Goal: Information Seeking & Learning: Learn about a topic

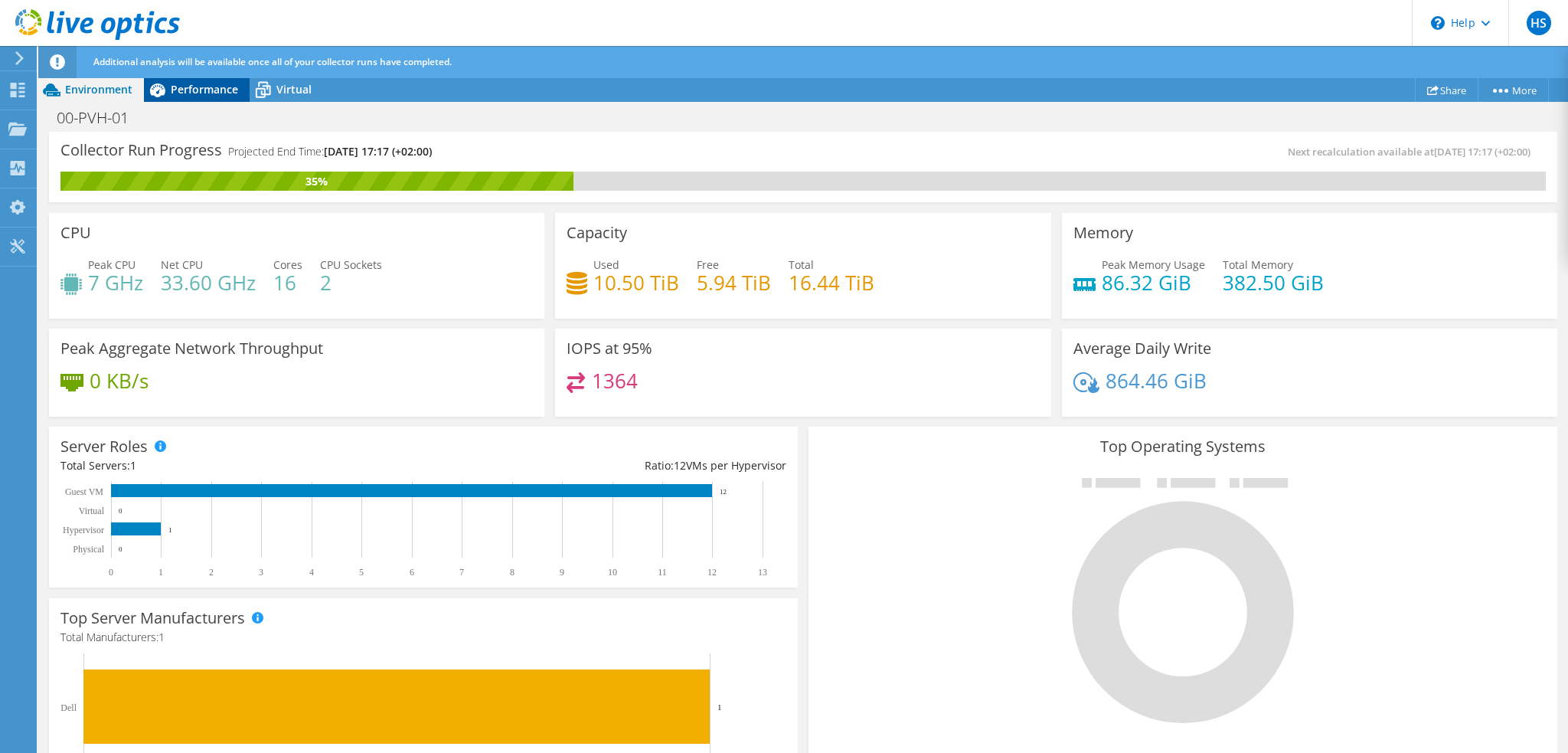
click at [216, 93] on span "Performance" at bounding box center [205, 89] width 68 height 15
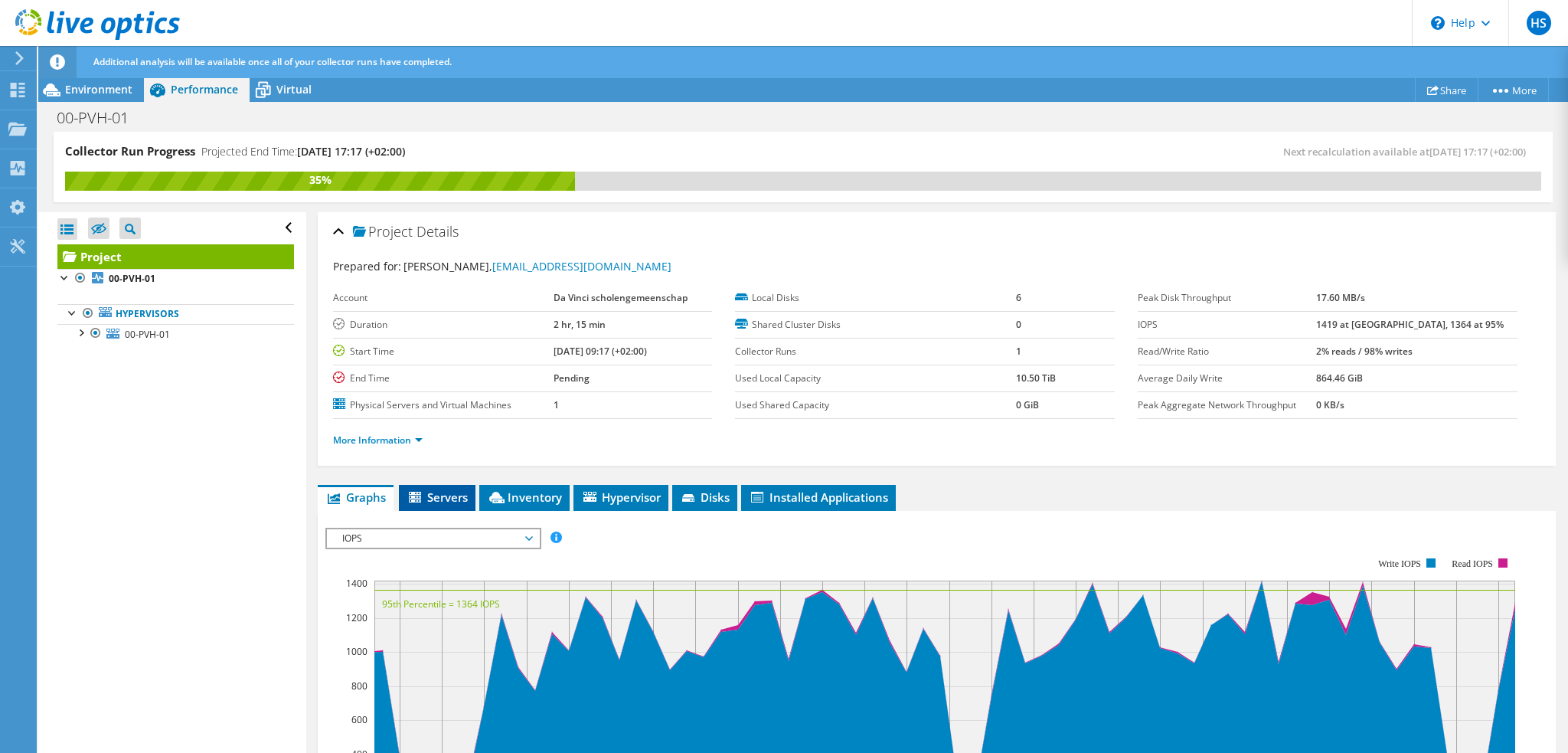
click at [450, 501] on span "Servers" at bounding box center [438, 496] width 62 height 15
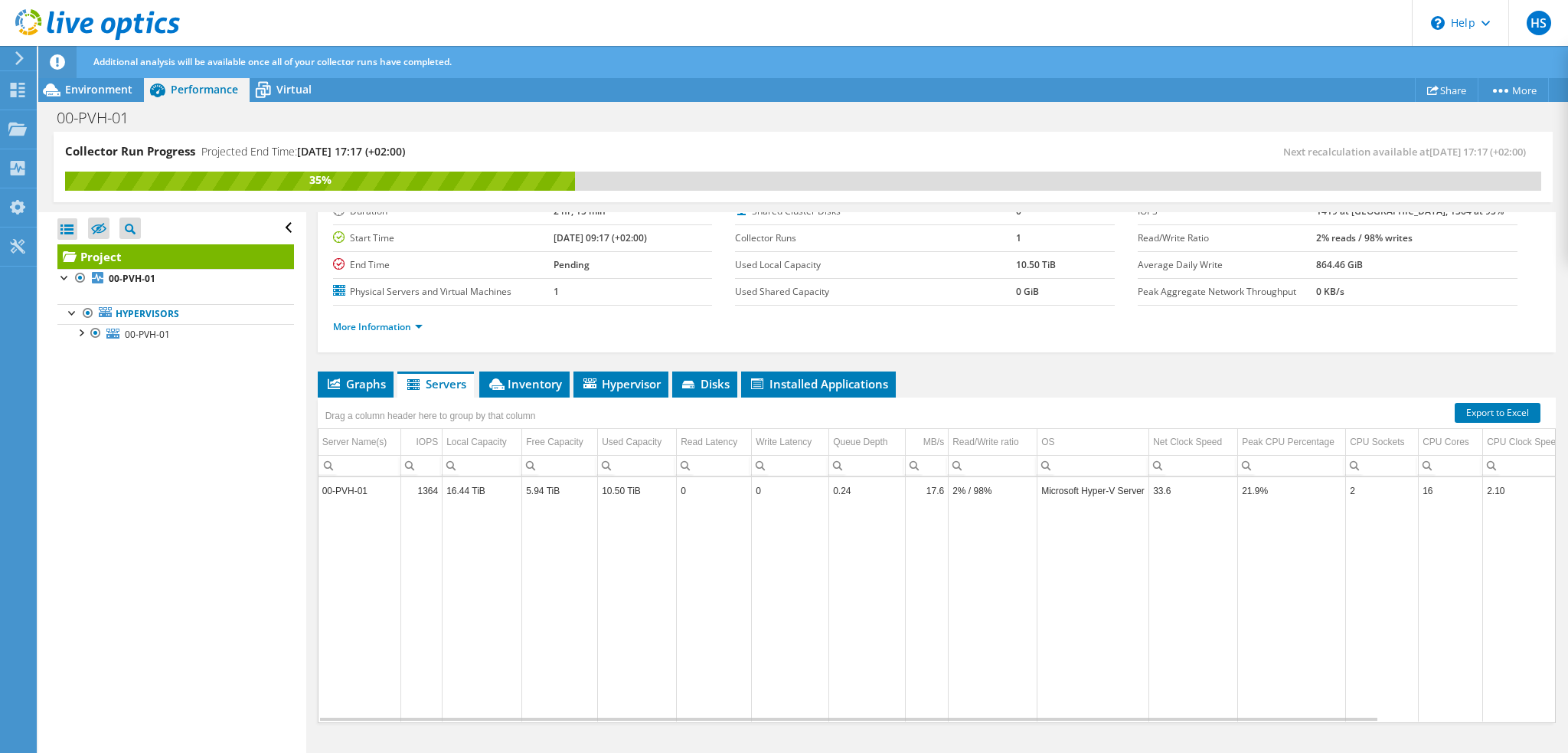
scroll to position [140, 0]
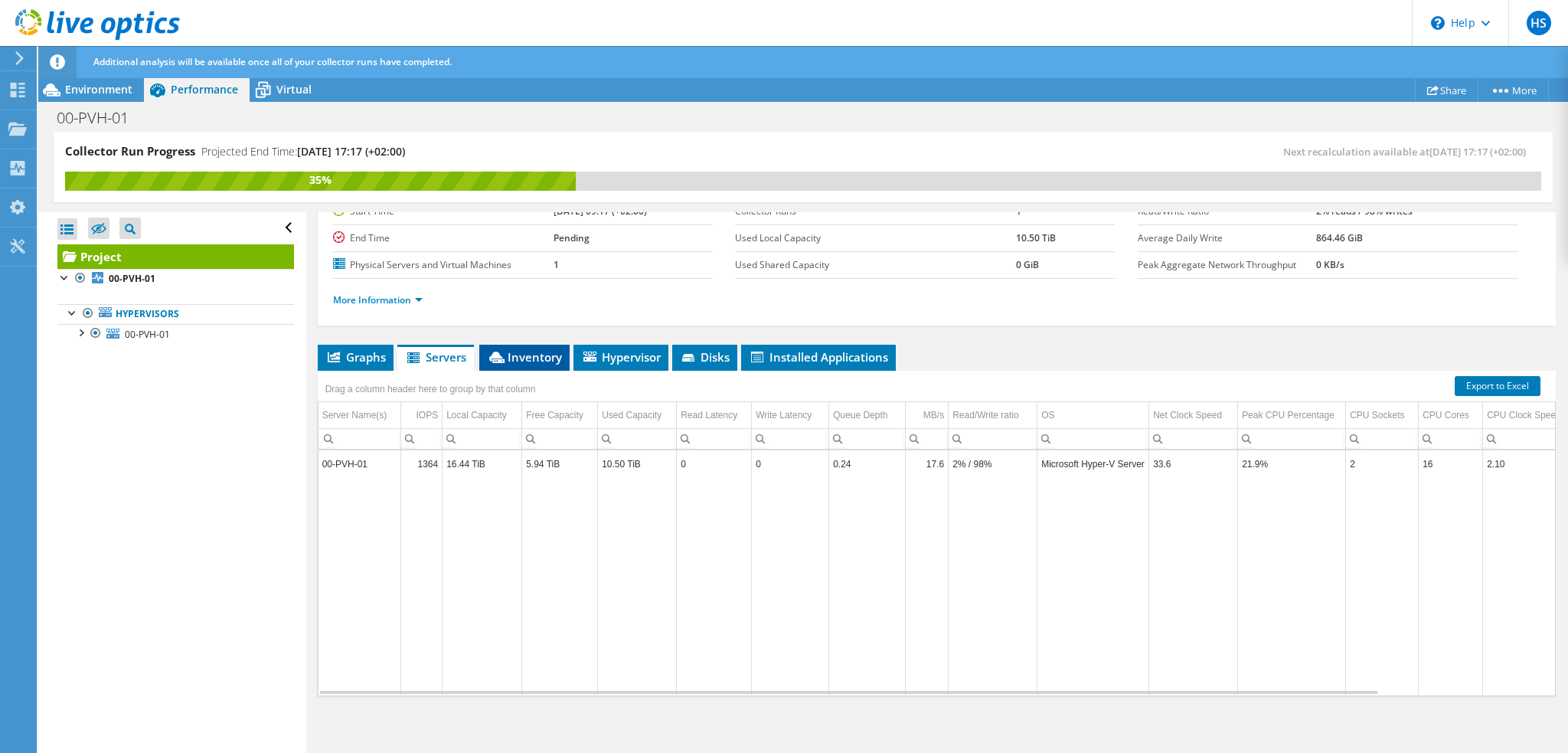
click at [535, 354] on span "Inventory" at bounding box center [523, 356] width 75 height 15
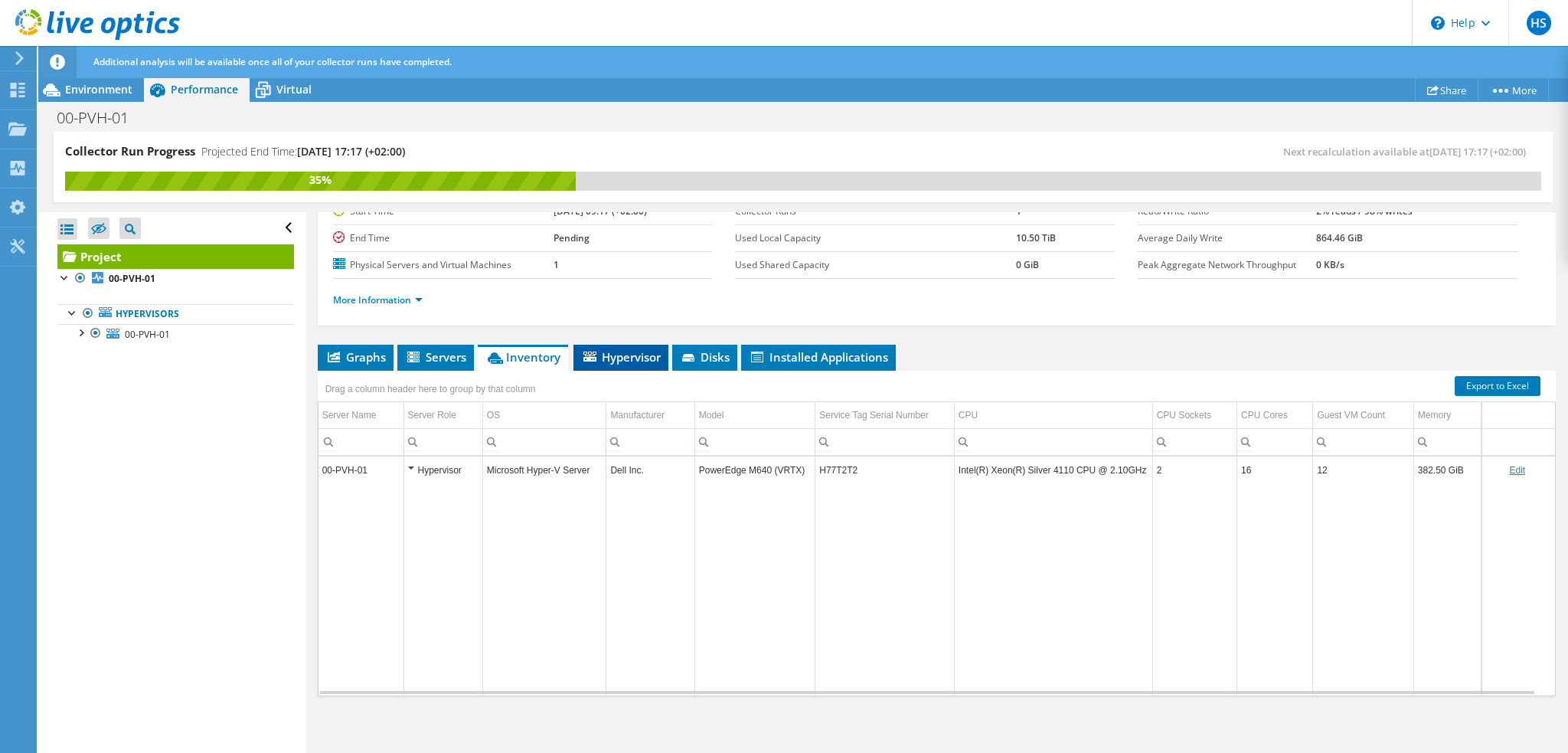
click at [616, 357] on span "Hypervisor" at bounding box center [621, 356] width 80 height 15
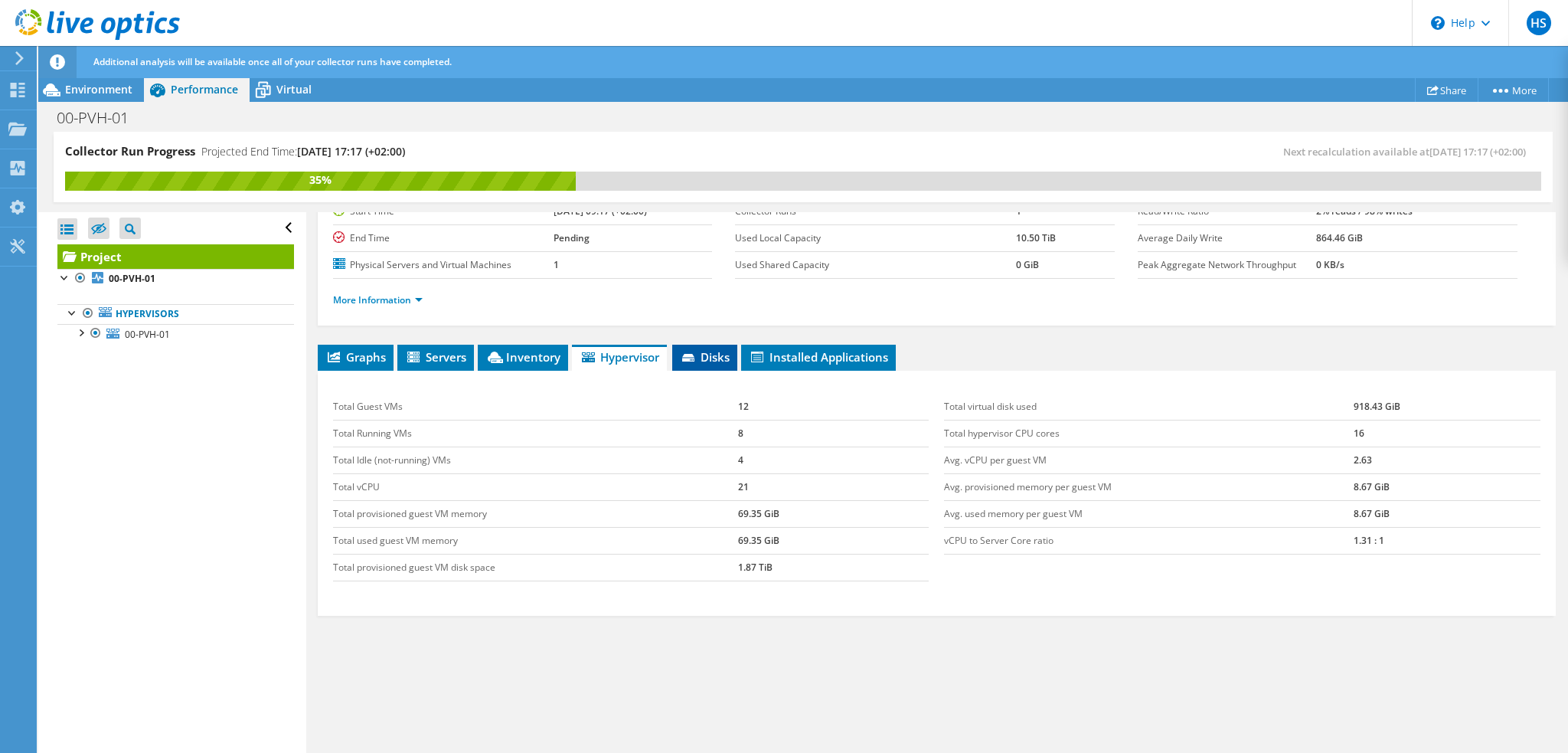
click at [703, 357] on span "Disks" at bounding box center [704, 356] width 50 height 15
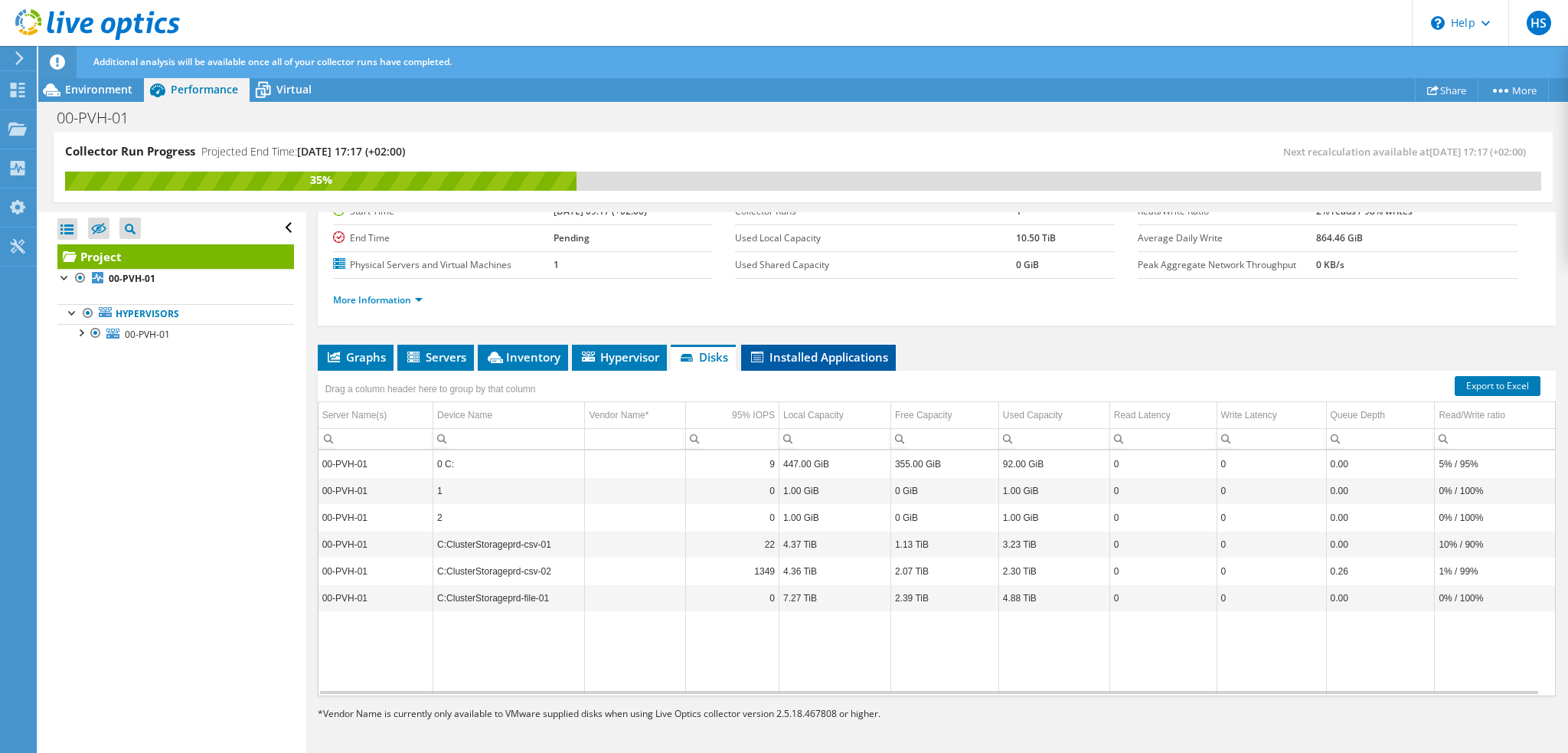
click at [818, 359] on span "Installed Applications" at bounding box center [819, 356] width 139 height 15
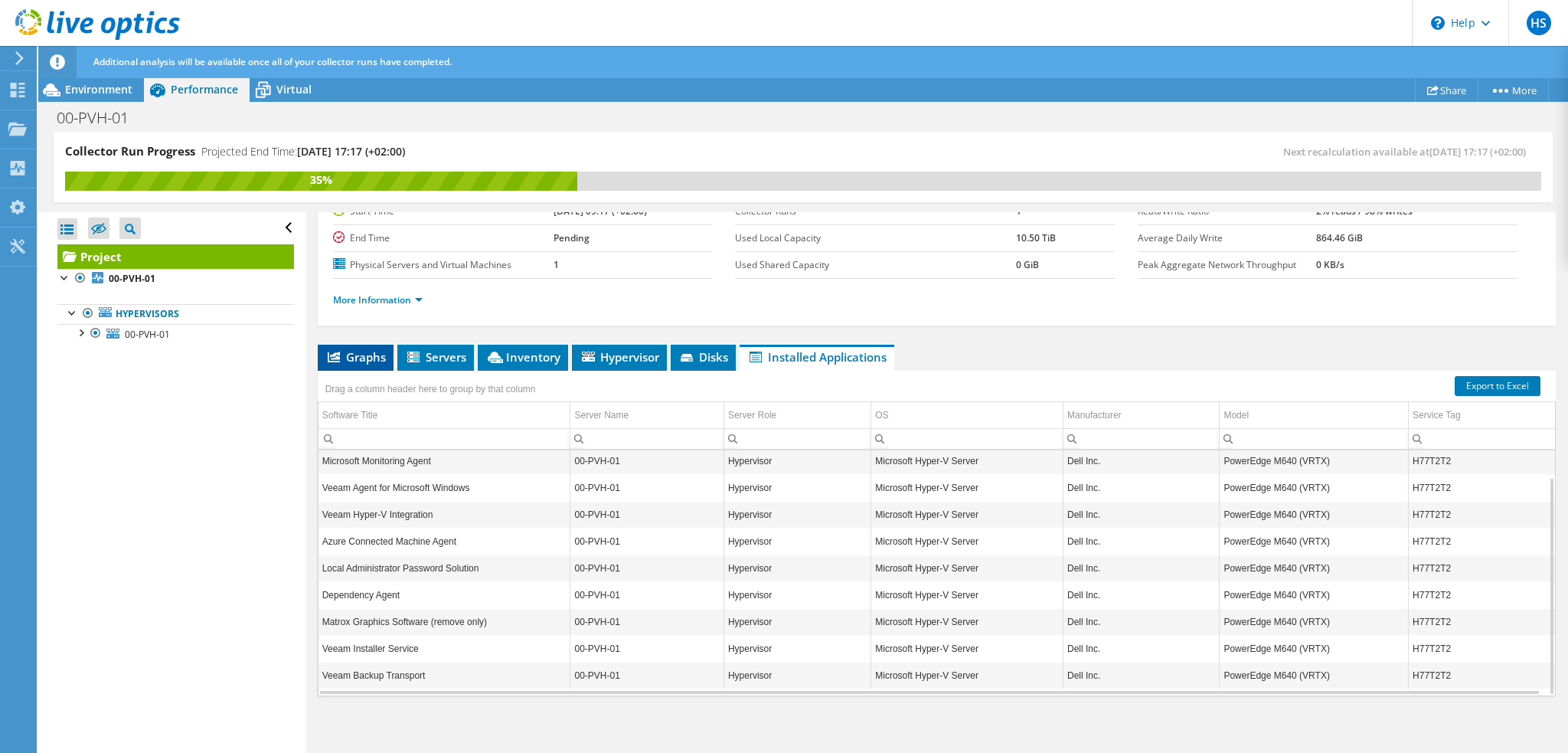
click at [363, 355] on span "Graphs" at bounding box center [355, 356] width 61 height 15
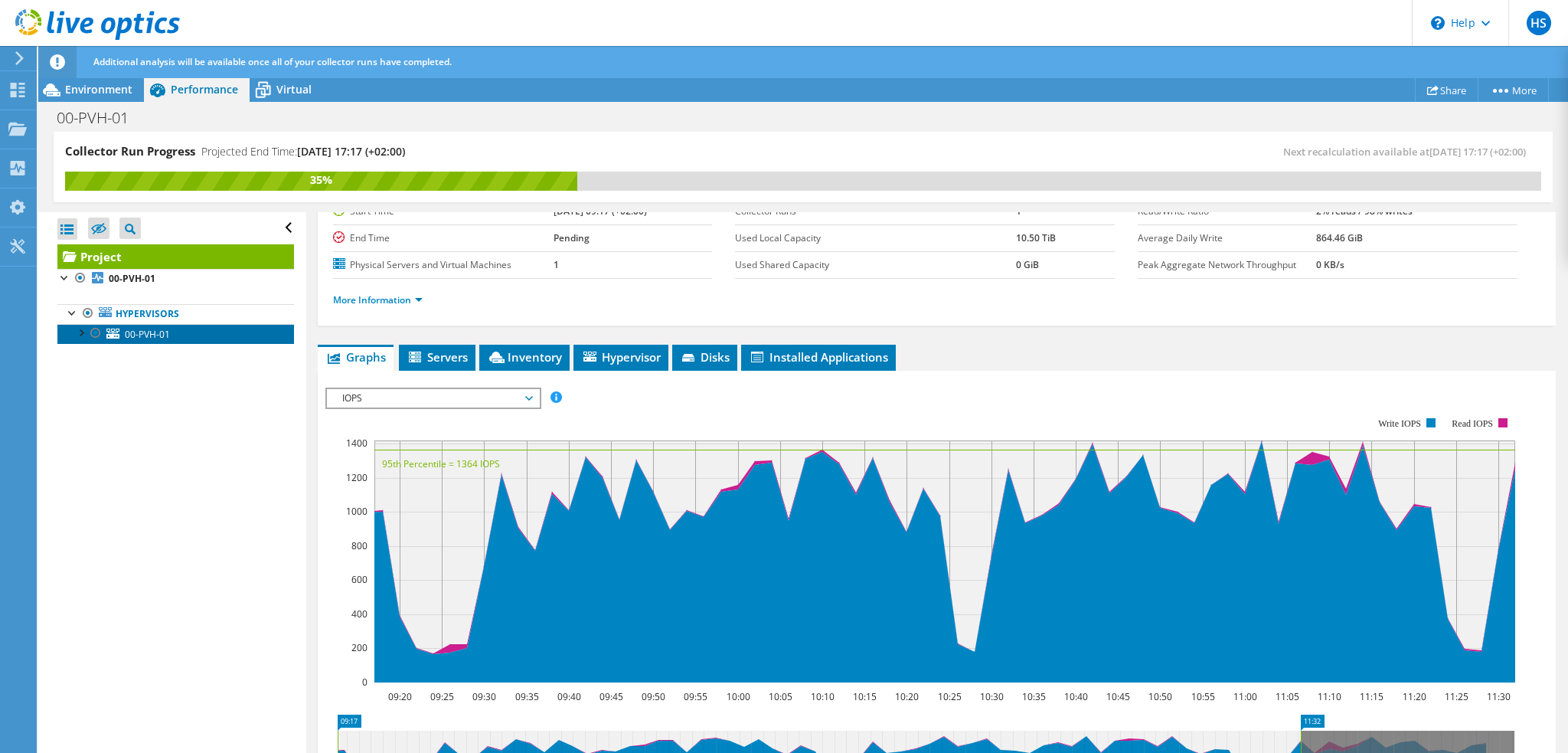
click at [148, 333] on span "00-PVH-01" at bounding box center [146, 333] width 45 height 13
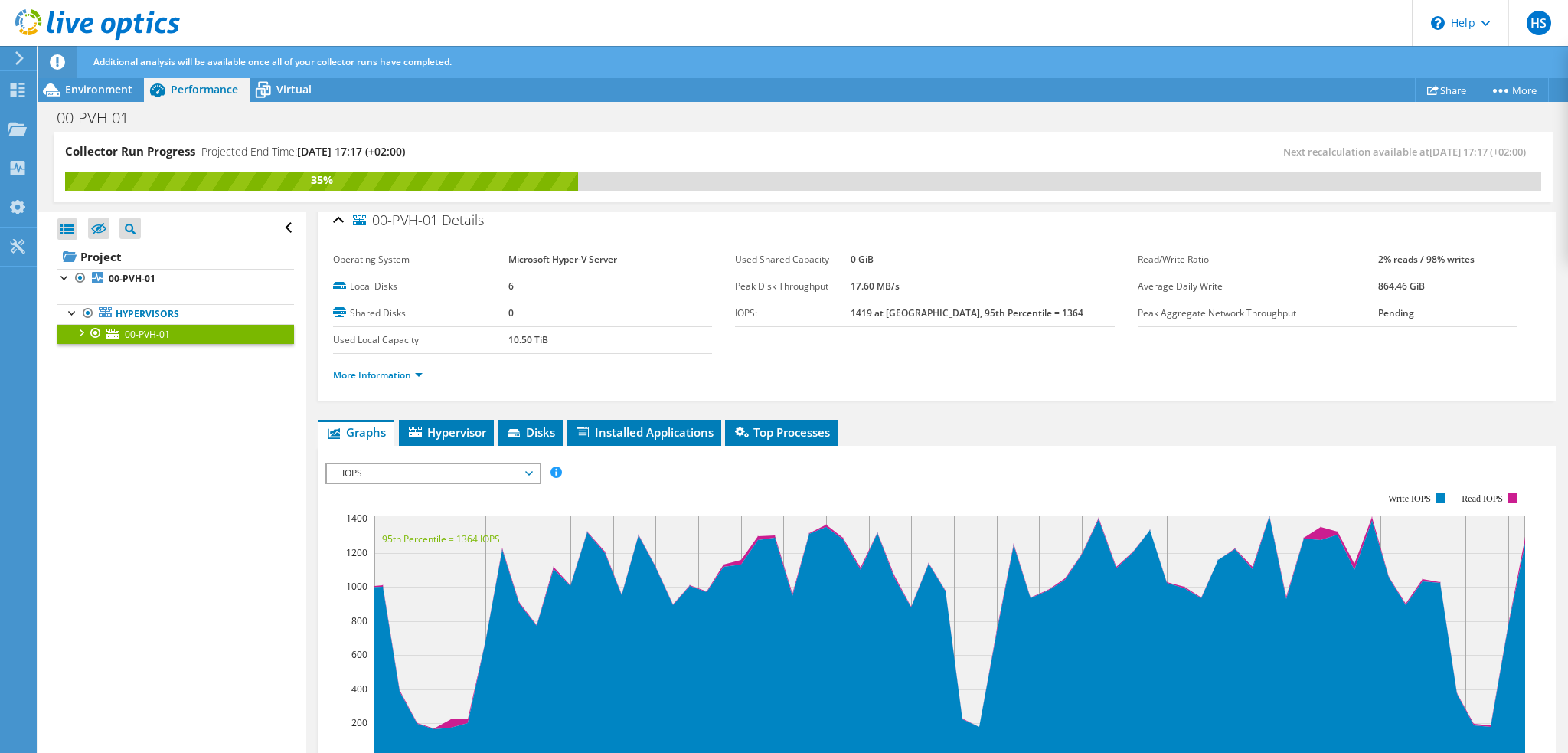
scroll to position [0, 0]
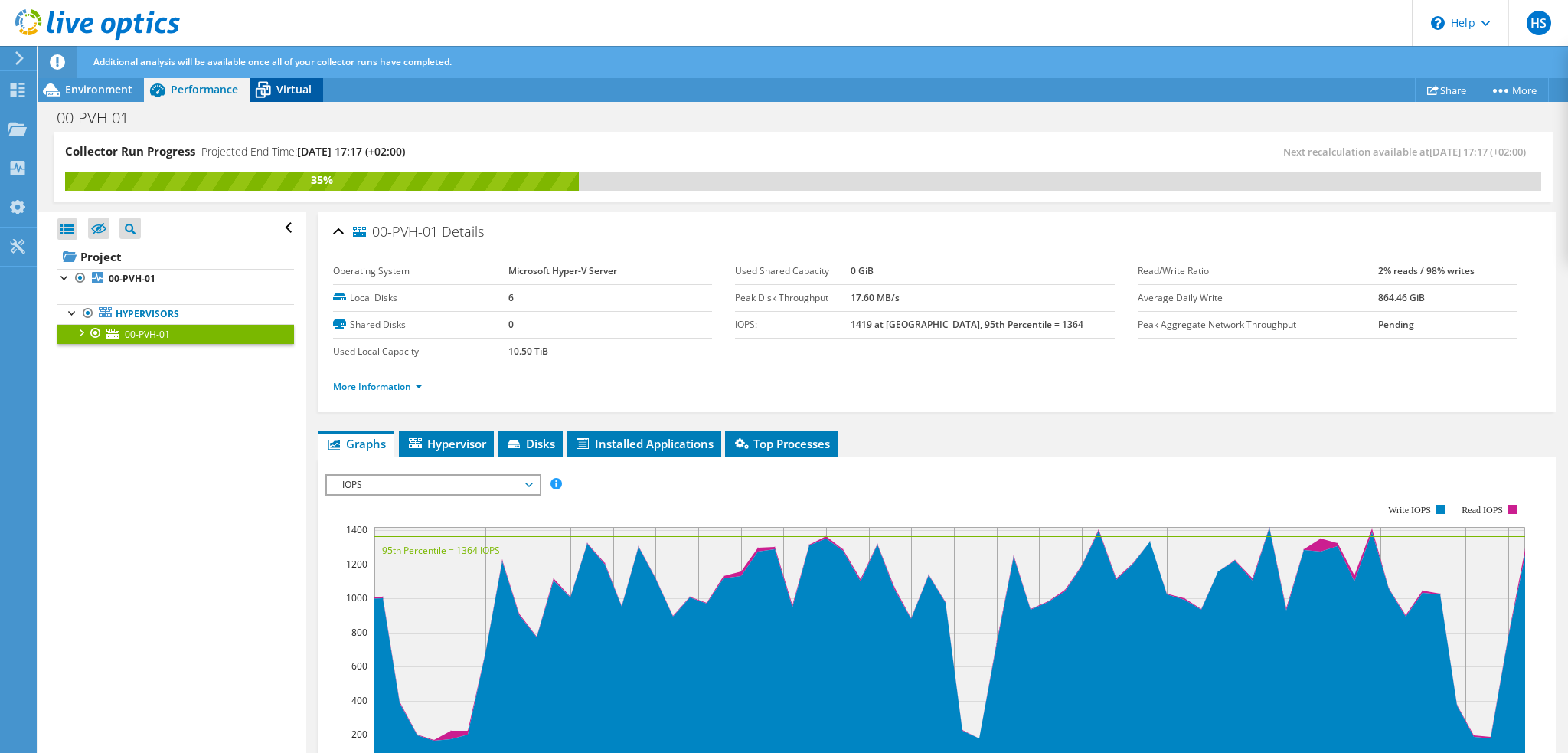
click at [299, 94] on span "Virtual" at bounding box center [294, 89] width 35 height 15
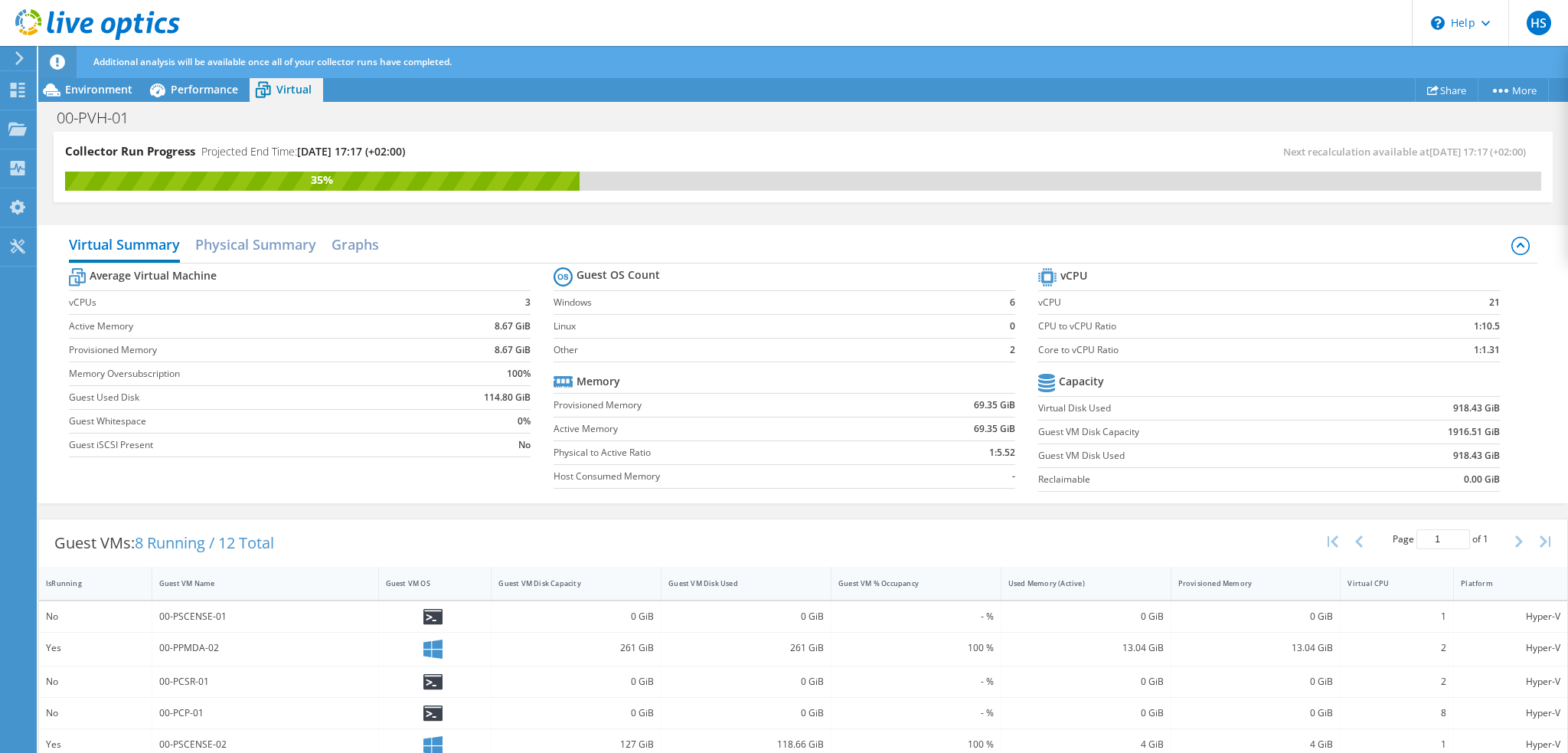
scroll to position [77, 0]
click at [96, 86] on span "Environment" at bounding box center [98, 89] width 68 height 15
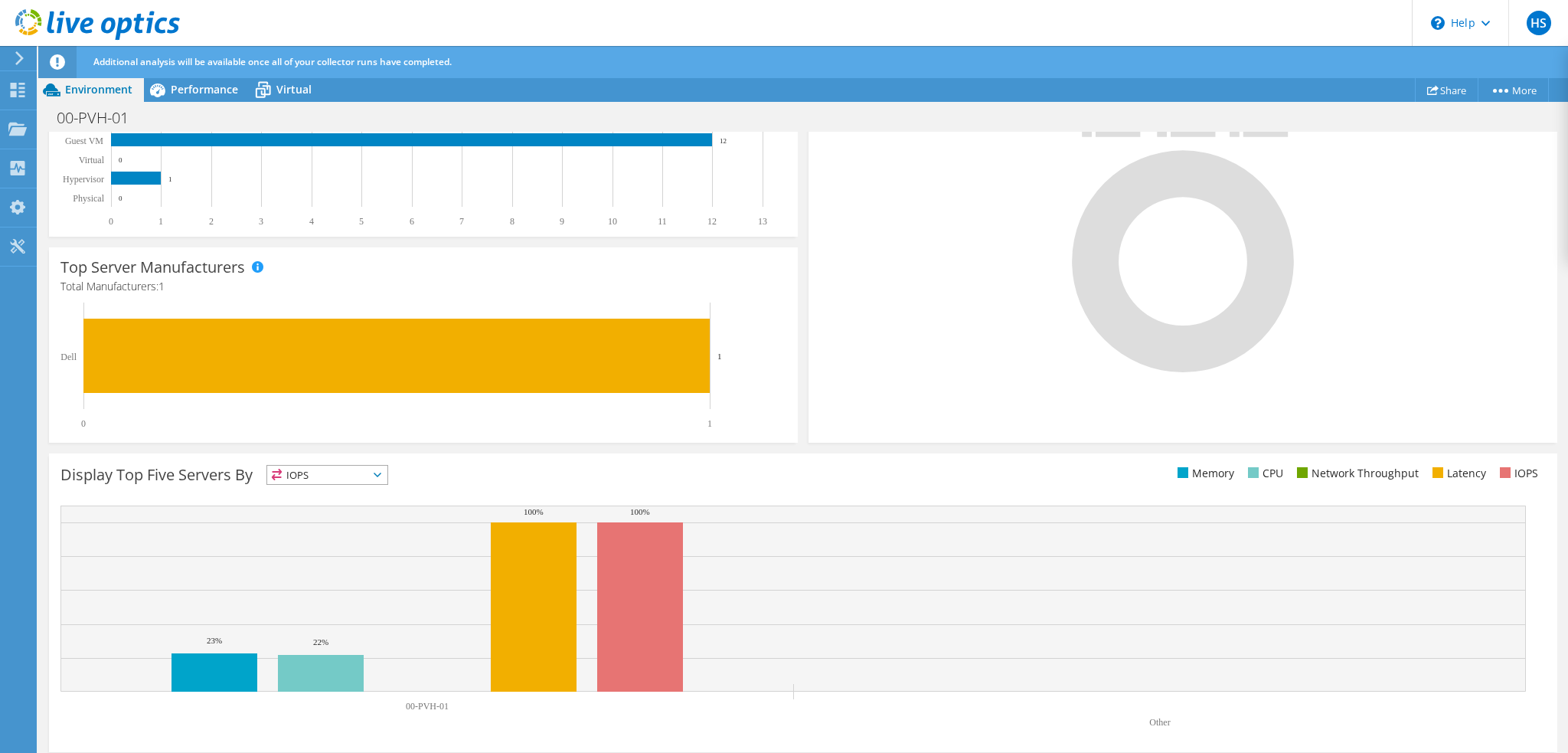
scroll to position [359, 0]
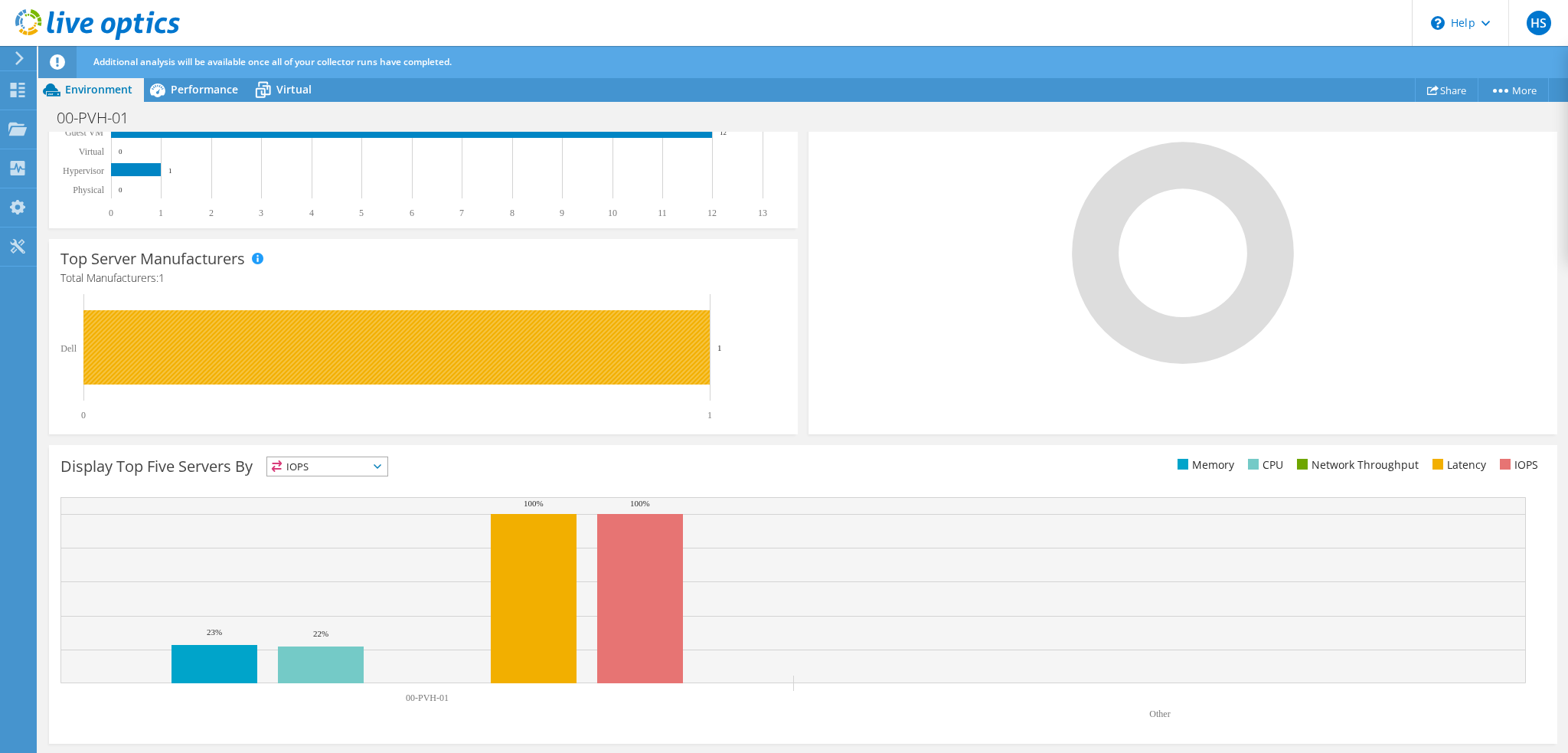
click at [268, 344] on rect at bounding box center [397, 347] width 627 height 75
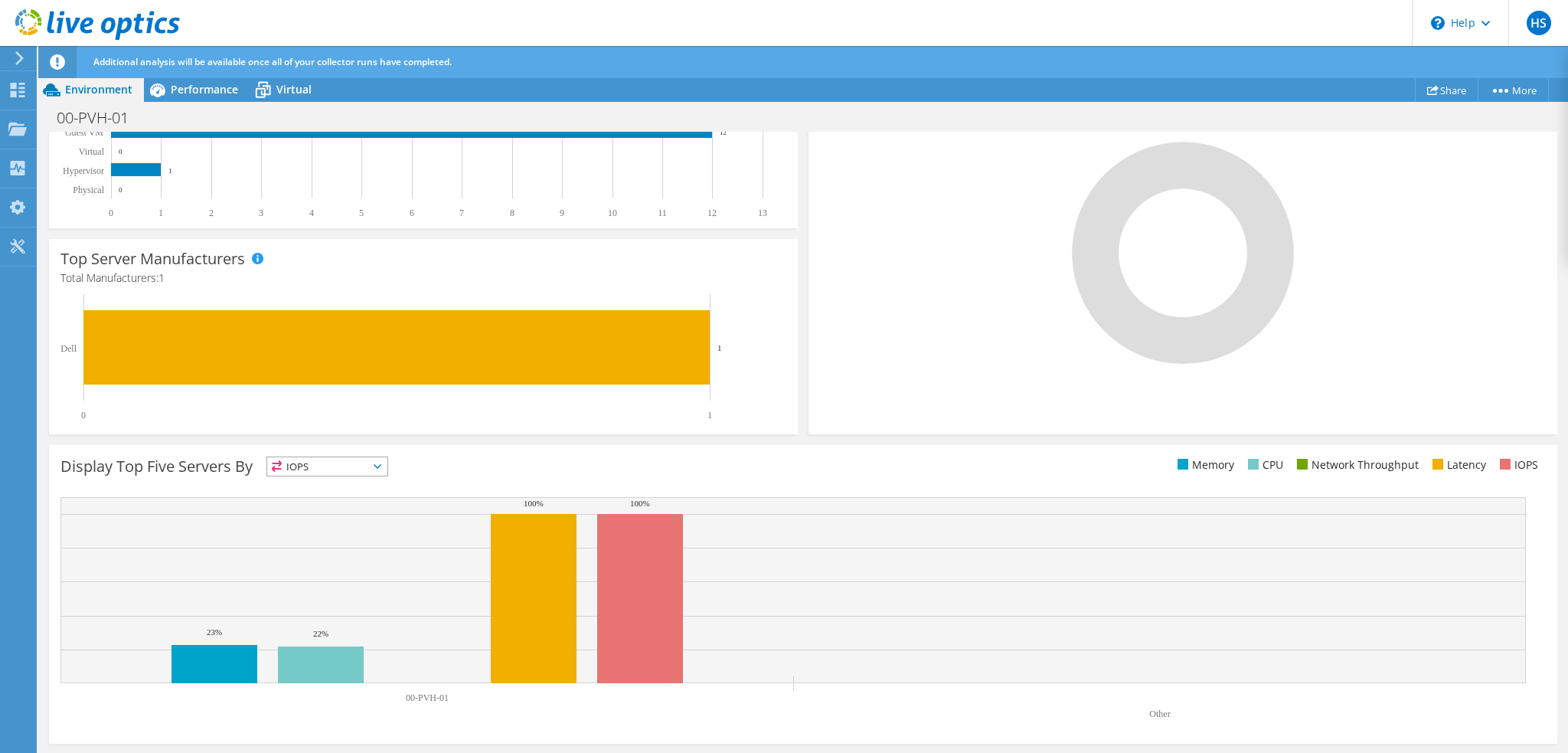
click at [381, 466] on icon at bounding box center [378, 466] width 8 height 5
click at [412, 463] on div "Display Top Five Servers By IOPS IOPS" at bounding box center [432, 469] width 743 height 25
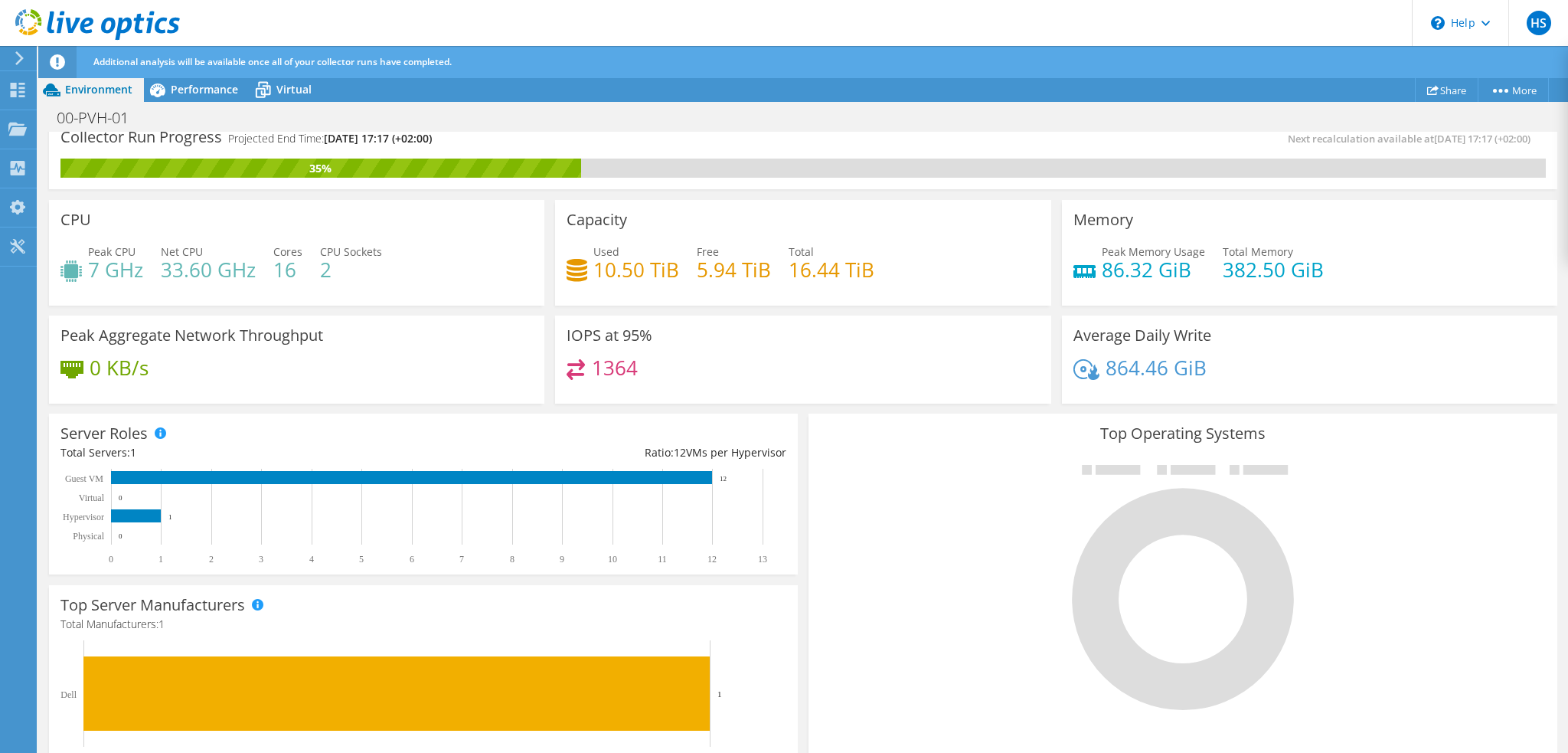
scroll to position [0, 0]
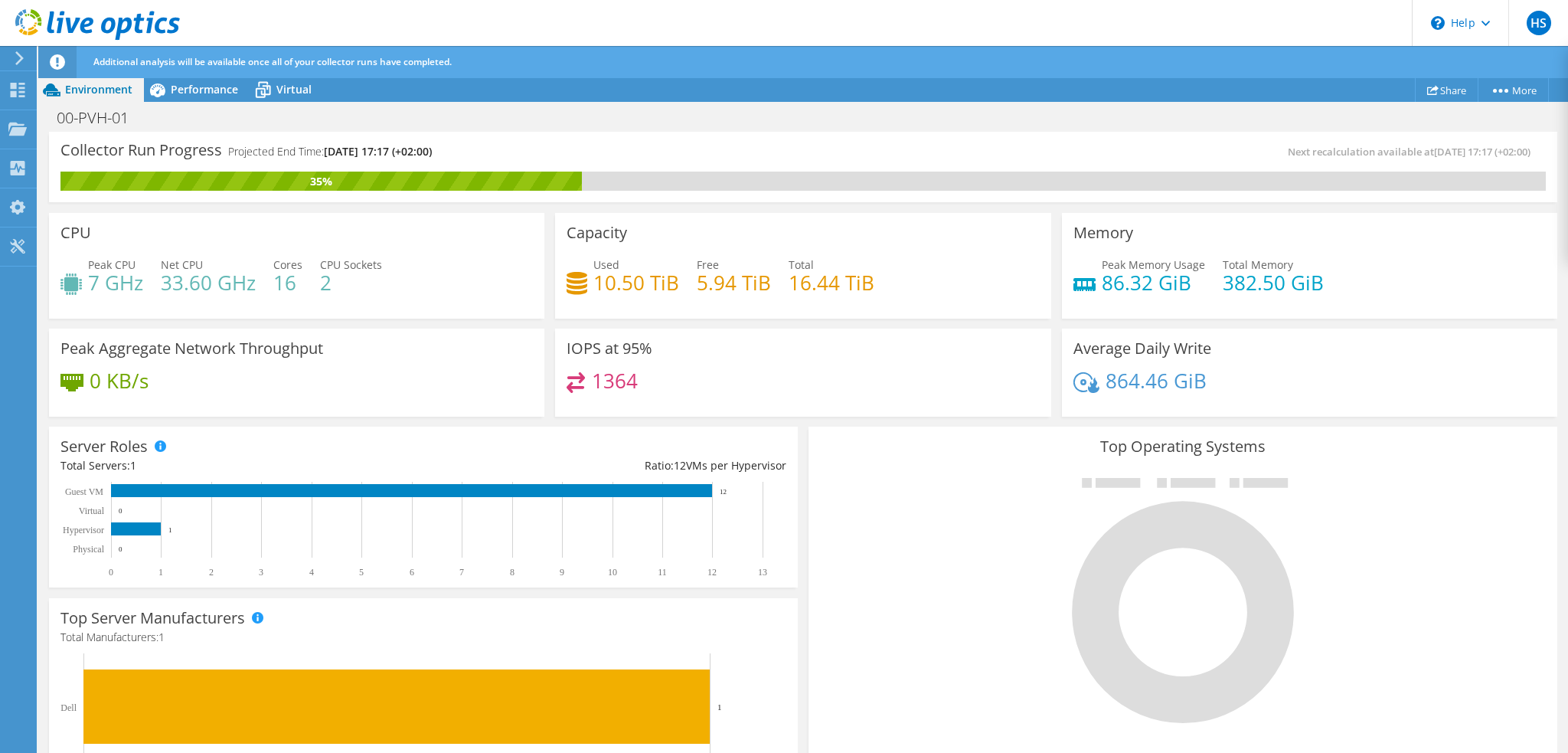
click at [1207, 239] on div "Memory Peak Memory Usage 86.32 GiB Total Memory 382.50 GiB" at bounding box center [1309, 266] width 495 height 105
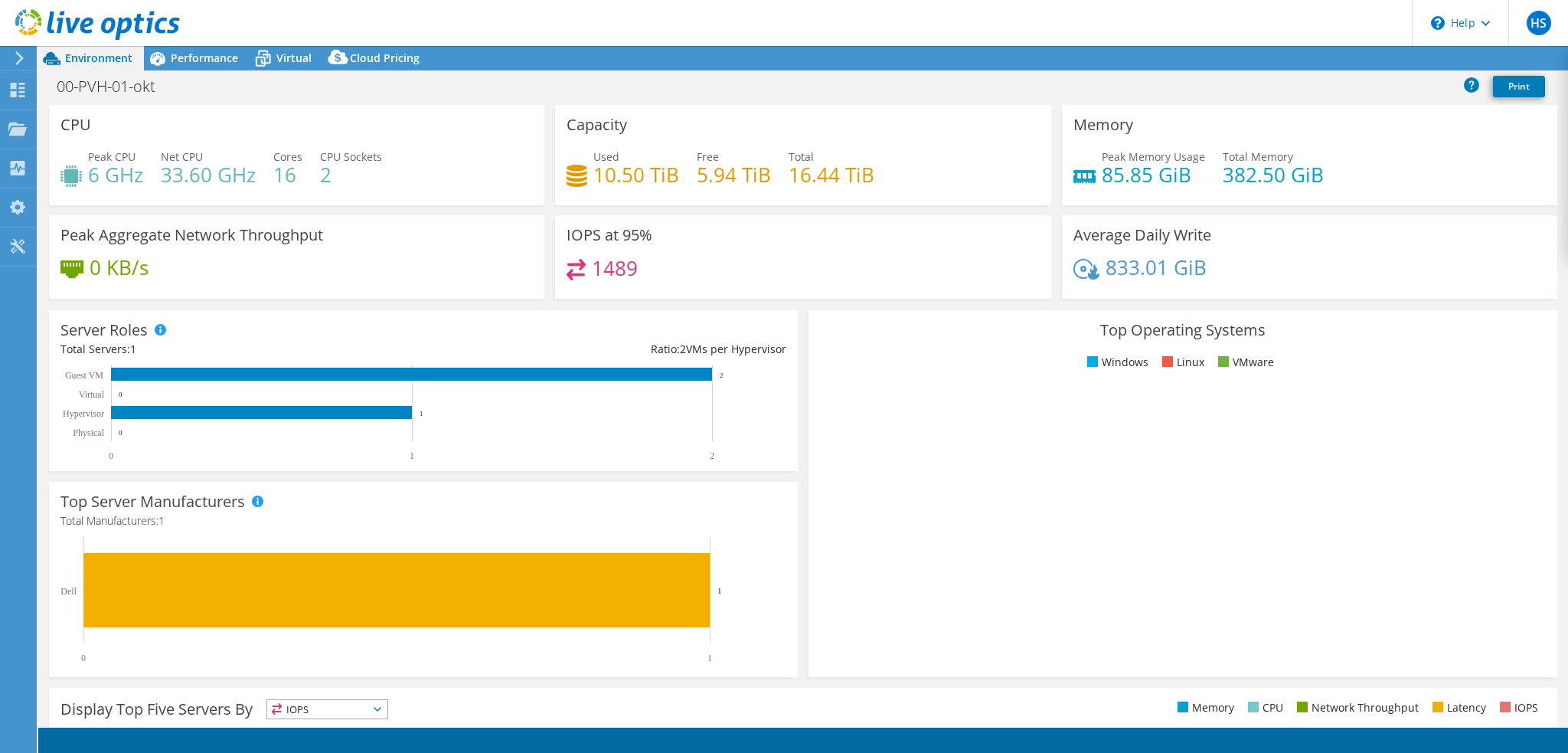
select select "USD"
click at [214, 60] on span "Performance" at bounding box center [205, 58] width 68 height 15
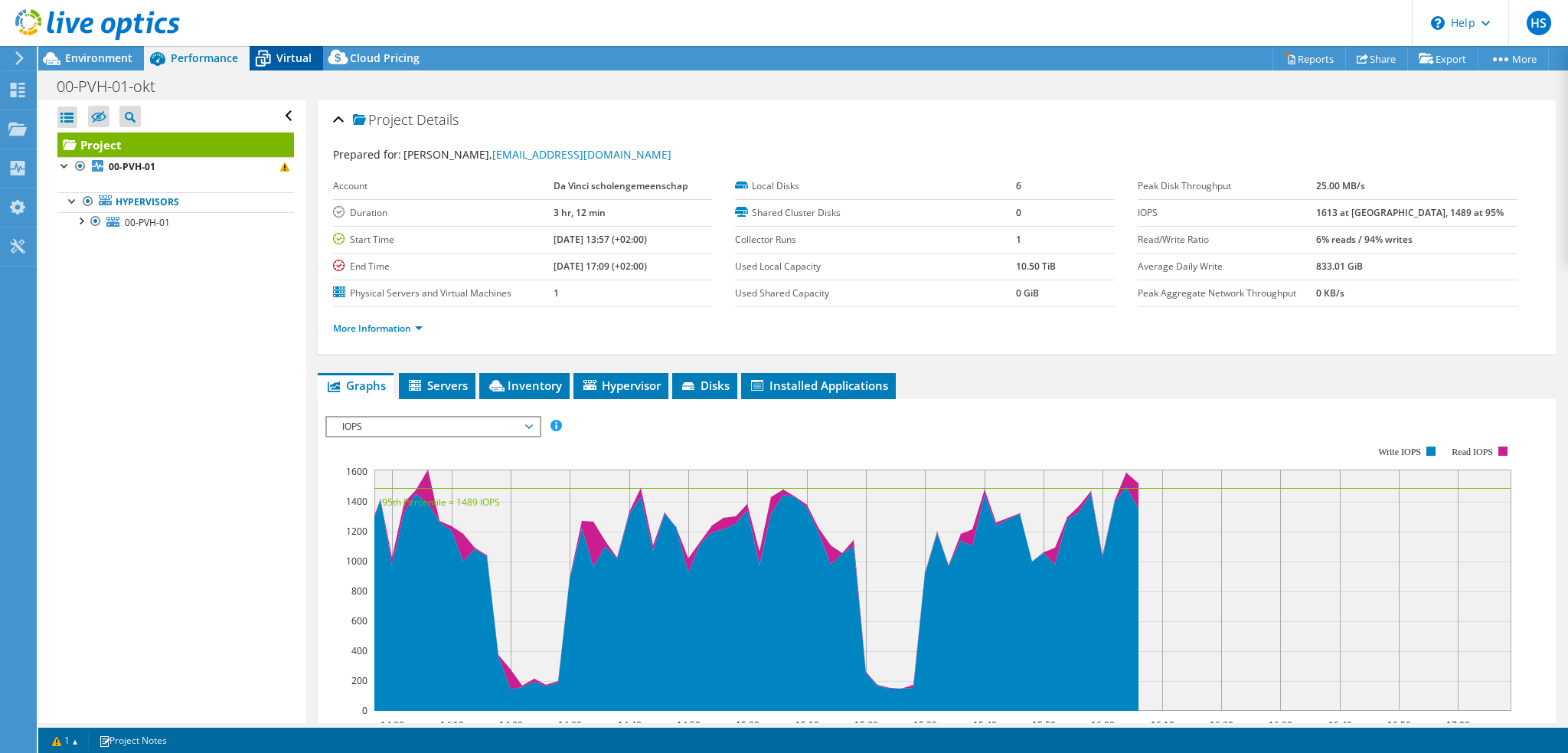
click at [274, 56] on icon at bounding box center [263, 58] width 27 height 27
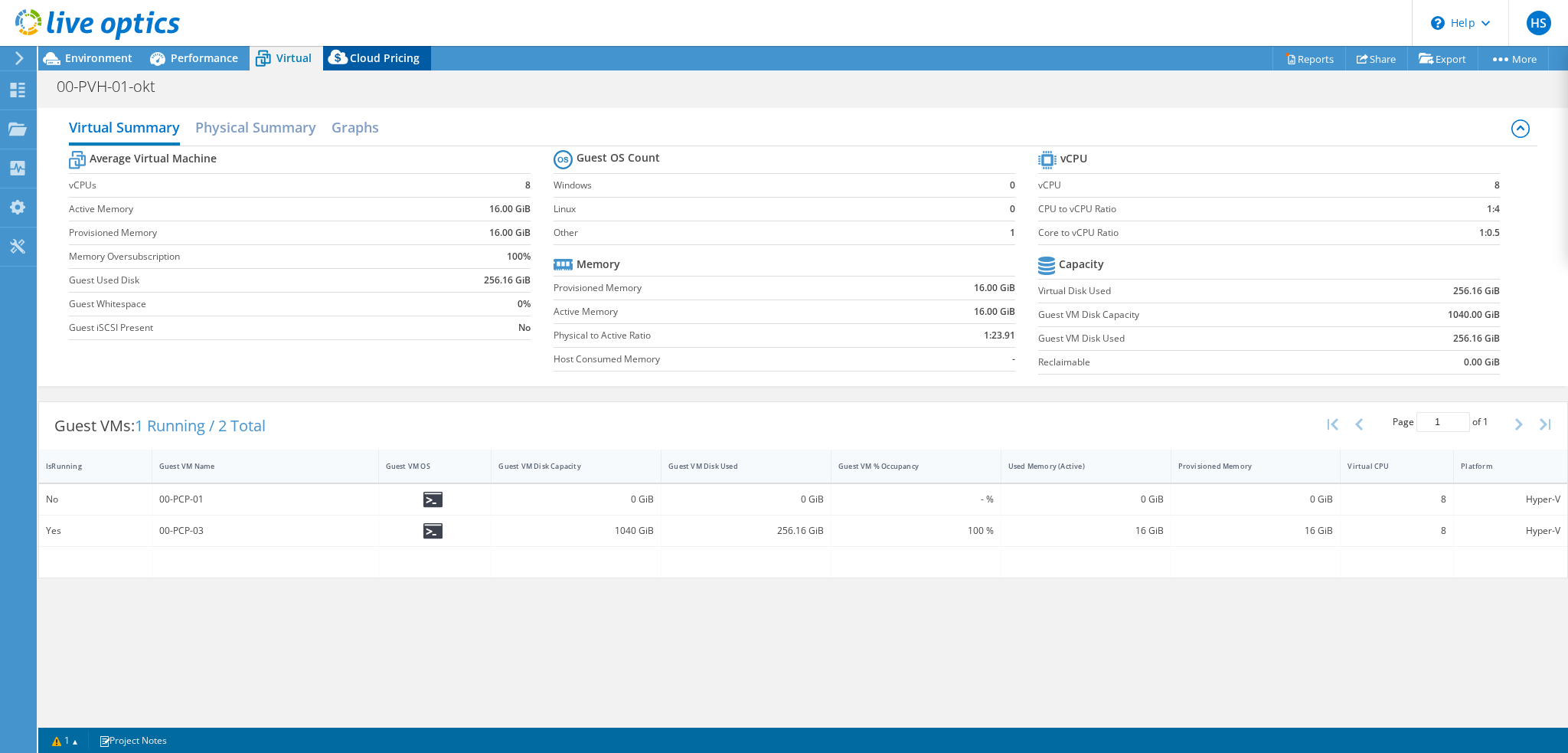
click at [365, 57] on span "Cloud Pricing" at bounding box center [385, 58] width 70 height 15
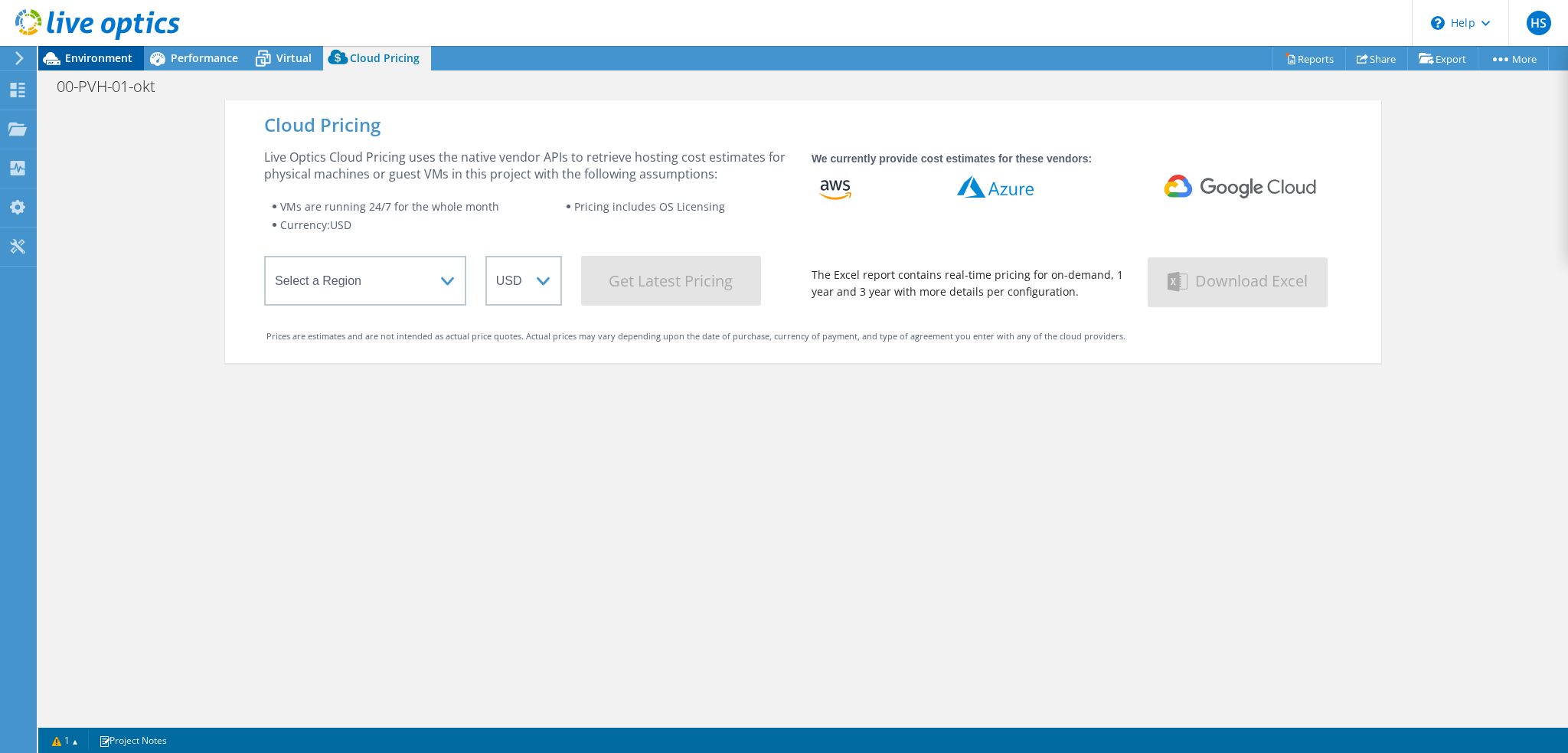
click at [107, 52] on span "Environment" at bounding box center [98, 58] width 68 height 15
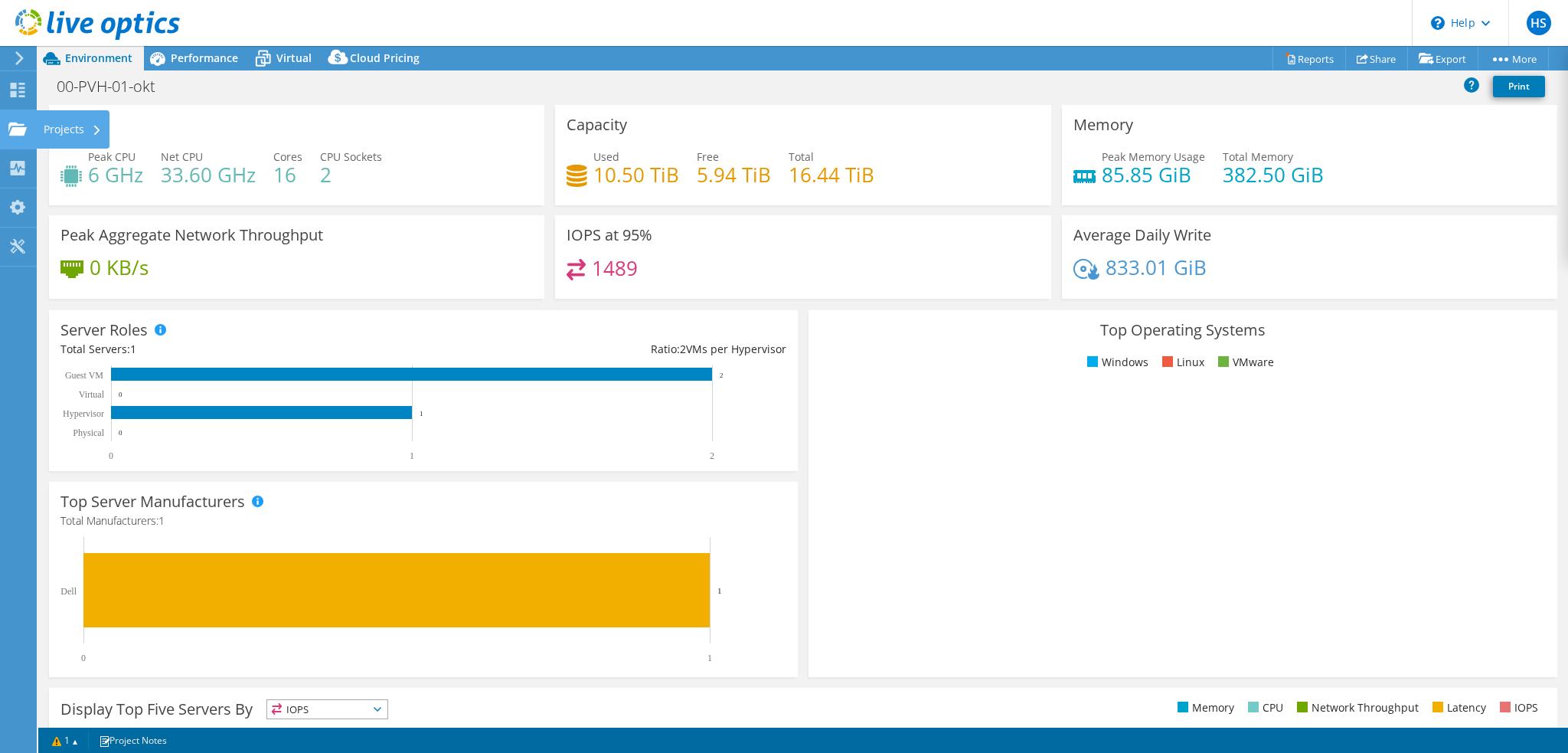
click at [15, 131] on use at bounding box center [17, 127] width 18 height 13
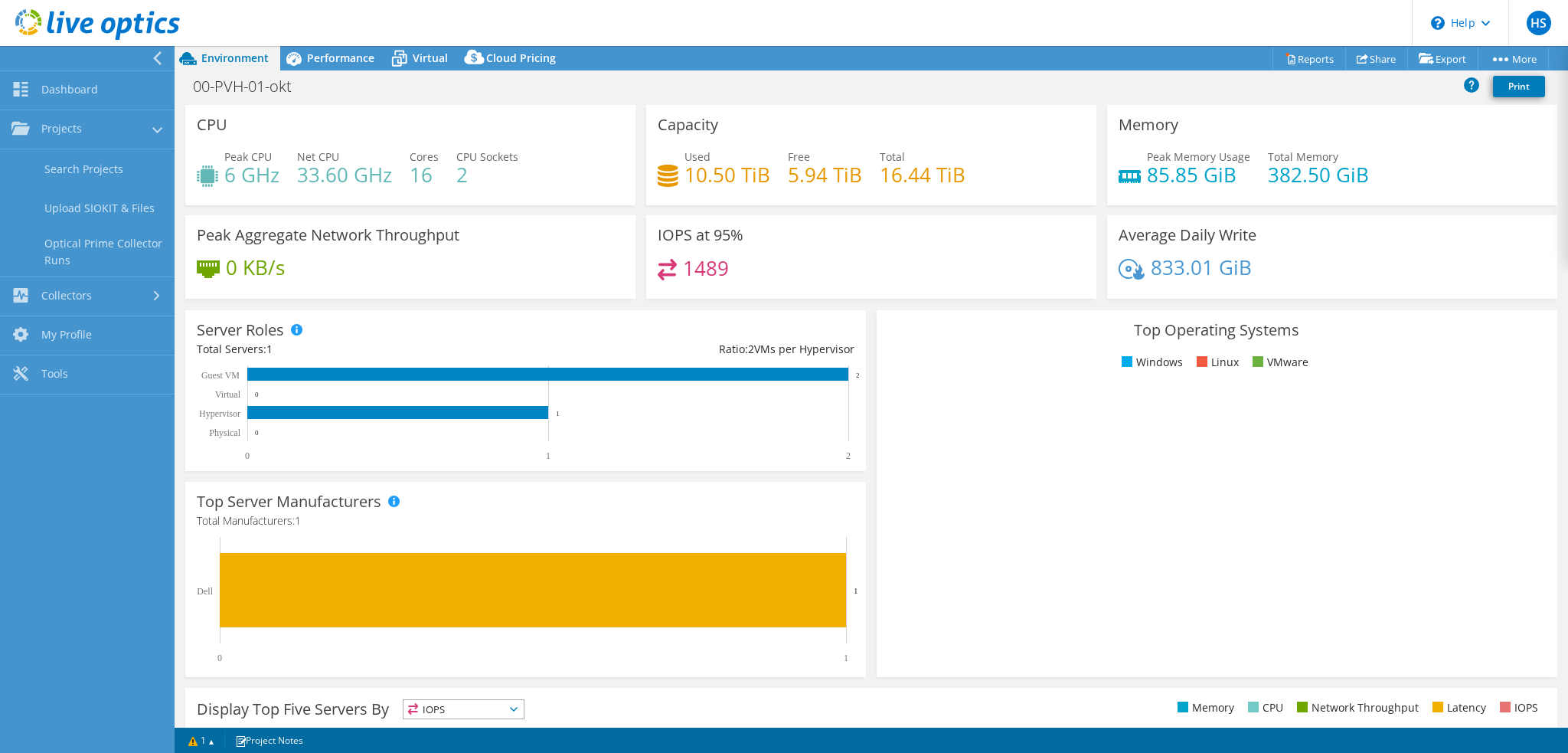
click at [59, 546] on nav "Dashboard Projects Search Projects Upload SIOKIT & Files Optical Prime Collecto…" at bounding box center [87, 399] width 174 height 706
